Goal: Information Seeking & Learning: Learn about a topic

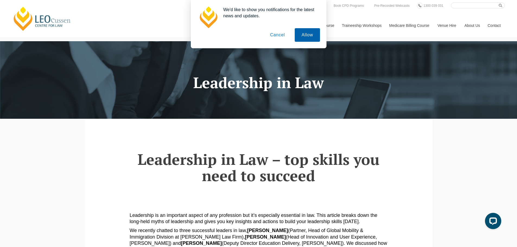
click at [300, 35] on button "Allow" at bounding box center [307, 35] width 25 height 14
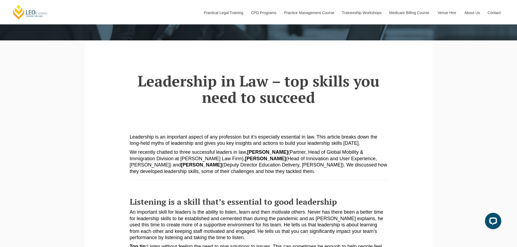
scroll to position [81, 0]
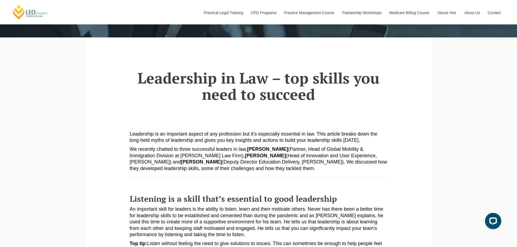
click at [259, 170] on p "We recently chatted to three successful leaders in law, George Botros (Partner,…" at bounding box center [259, 159] width 258 height 26
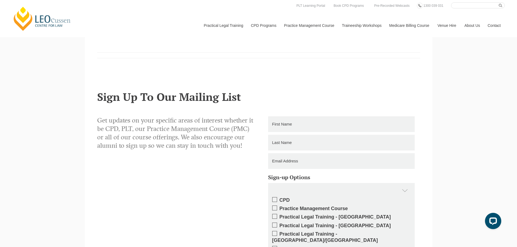
scroll to position [679, 0]
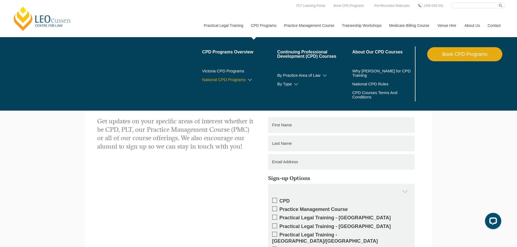
click at [243, 78] on link "National CPD Programs" at bounding box center [239, 80] width 75 height 4
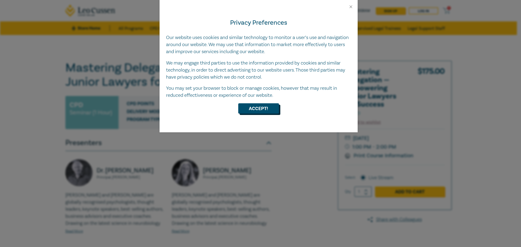
click at [269, 112] on button "Accept!" at bounding box center [258, 108] width 41 height 10
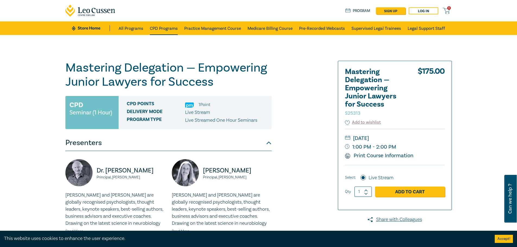
click at [170, 25] on link "CPD Programs" at bounding box center [164, 28] width 28 height 14
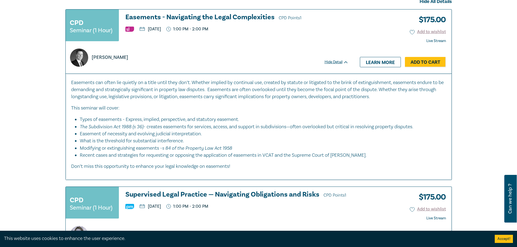
scroll to position [353, 0]
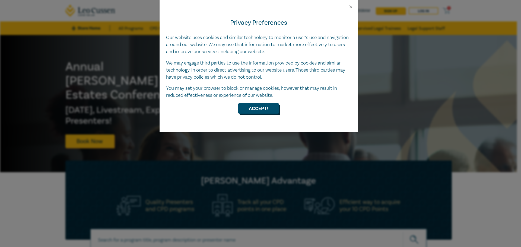
click at [265, 105] on button "Accept!" at bounding box center [258, 108] width 41 height 10
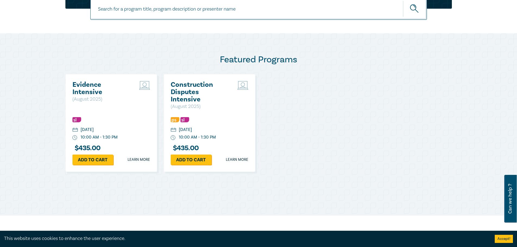
scroll to position [299, 0]
